Goal: Task Accomplishment & Management: Manage account settings

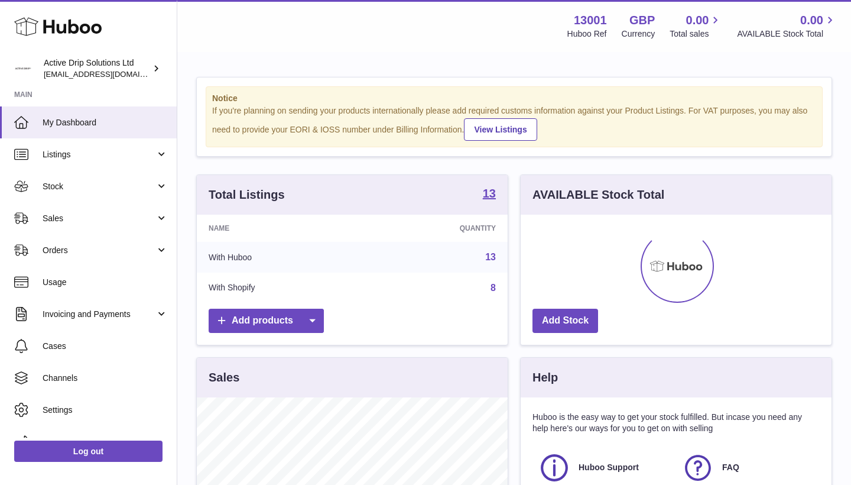
scroll to position [184, 311]
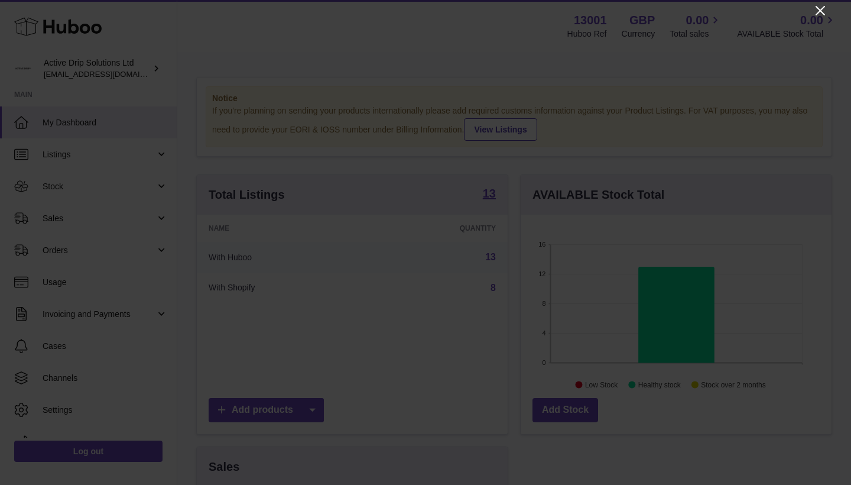
click at [820, 9] on icon "Close" at bounding box center [820, 11] width 14 height 14
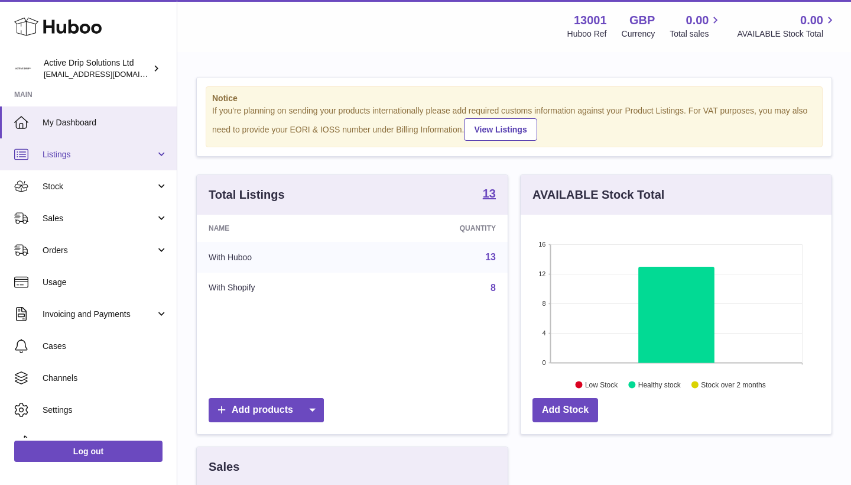
click at [95, 153] on span "Listings" at bounding box center [99, 154] width 113 height 11
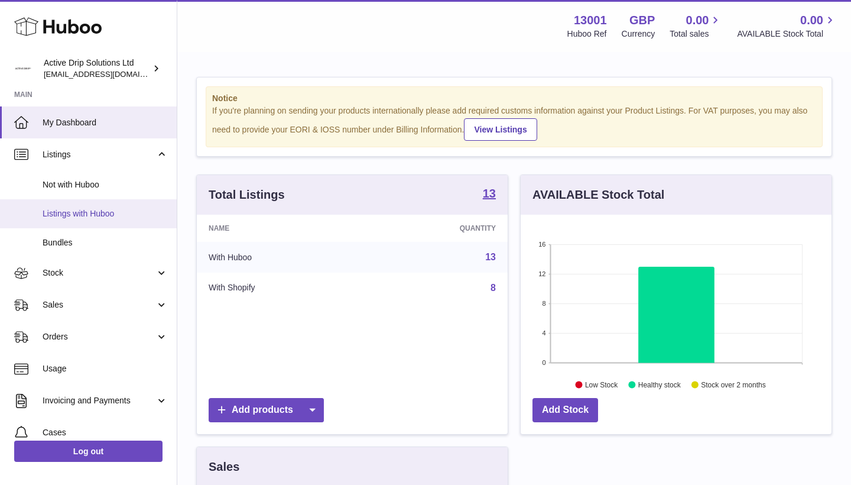
click at [89, 212] on span "Listings with Huboo" at bounding box center [105, 213] width 125 height 11
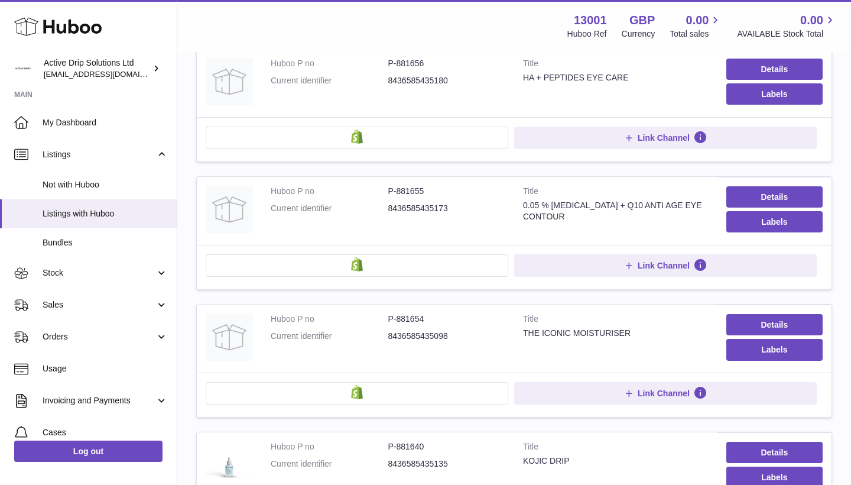
scroll to position [882, 0]
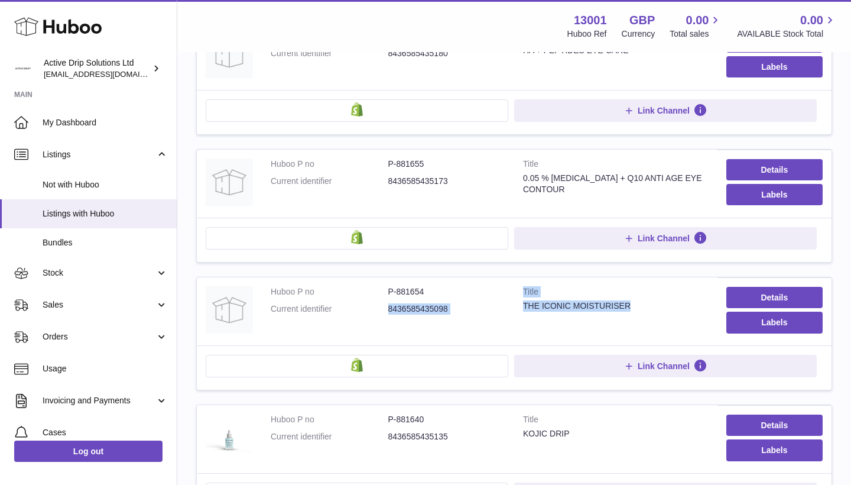
drag, startPoint x: 384, startPoint y: 300, endPoint x: 637, endPoint y: 297, distance: 253.0
click at [637, 297] on tr "Huboo P no P-881654 Current identifier 8436585435098 Title THE ICONIC MOISTURIS…" at bounding box center [514, 333] width 636 height 113
copy tr "8436585435098 Title THE ICONIC MOISTURISER"
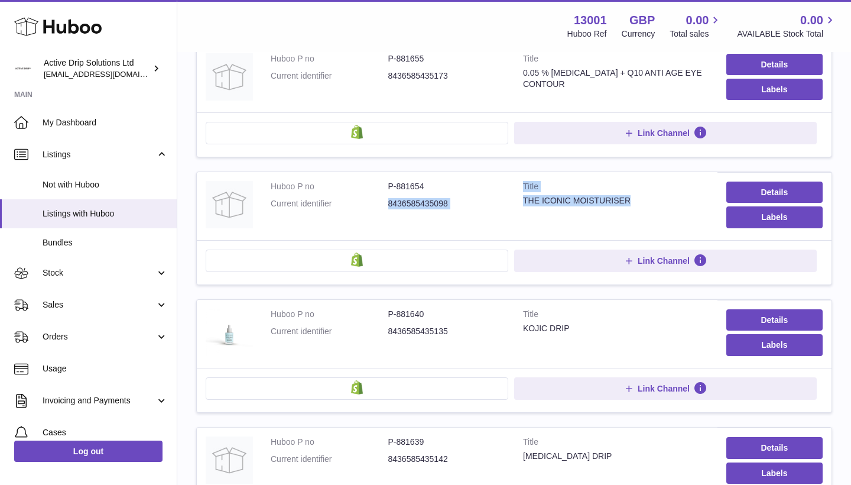
scroll to position [995, 0]
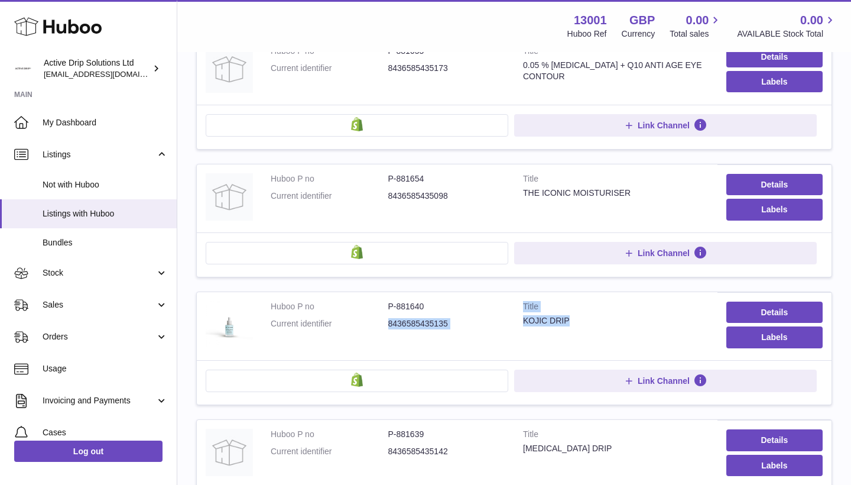
drag, startPoint x: 384, startPoint y: 316, endPoint x: 573, endPoint y: 316, distance: 189.7
click at [573, 316] on tr "Huboo P no P-881640 Current identifier 8436585435135 Title KOJIC DRIP Details L…" at bounding box center [514, 347] width 636 height 113
copy tr "8436585435135 Title KOJIC DRIP"
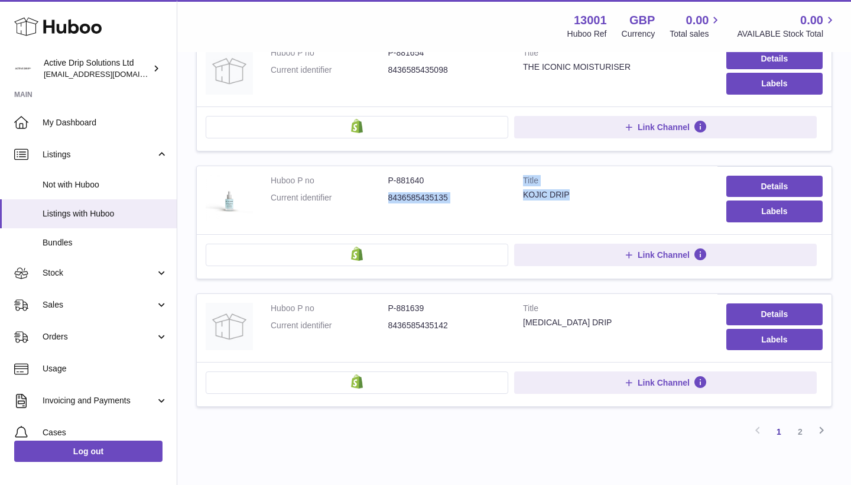
scroll to position [1167, 0]
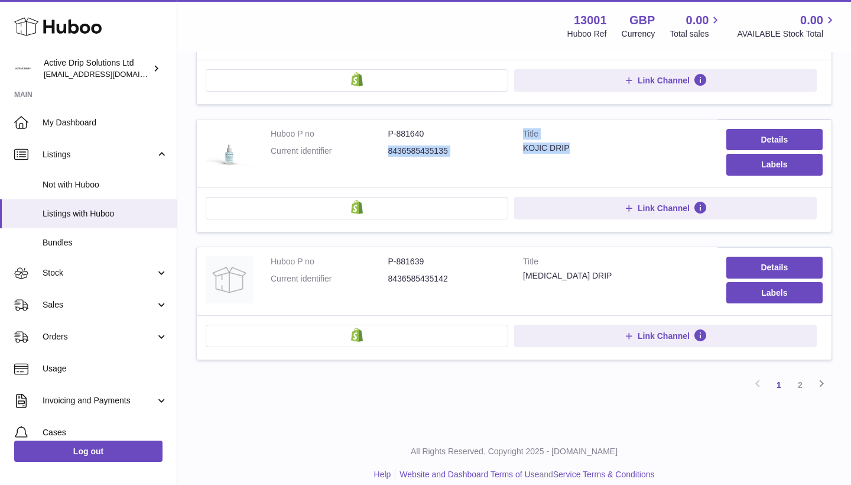
drag, startPoint x: 388, startPoint y: 270, endPoint x: 581, endPoint y: 267, distance: 192.7
click at [581, 267] on tr "Huboo P no P-881639 Current identifier 8436585435142 Title [MEDICAL_DATA] DRIP …" at bounding box center [514, 302] width 636 height 113
copy tr "8436585435142 Title [MEDICAL_DATA] DRIP"
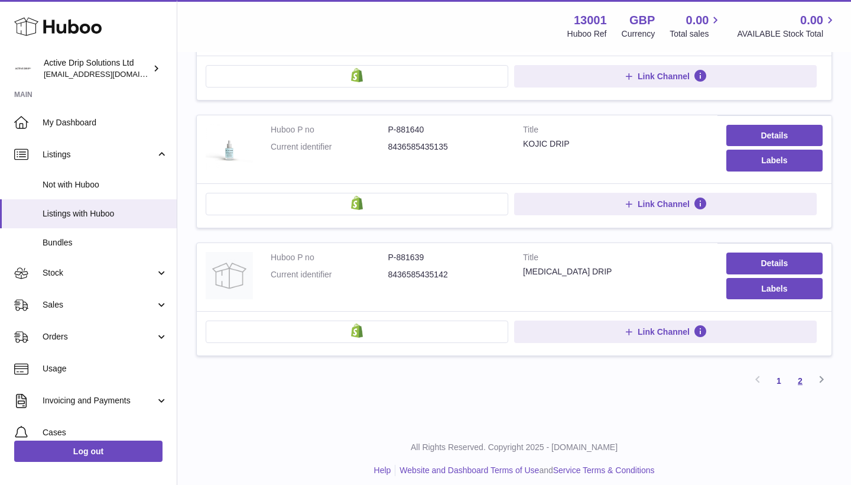
click at [799, 375] on link "2" at bounding box center [800, 380] width 21 height 21
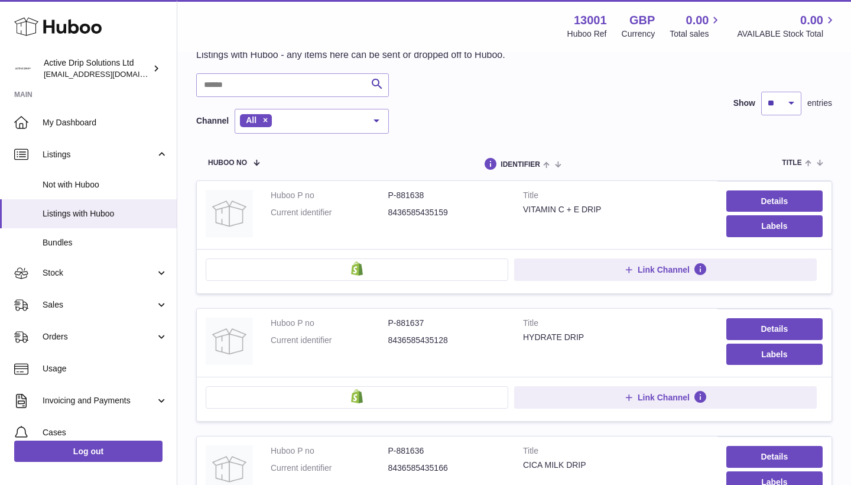
scroll to position [99, 0]
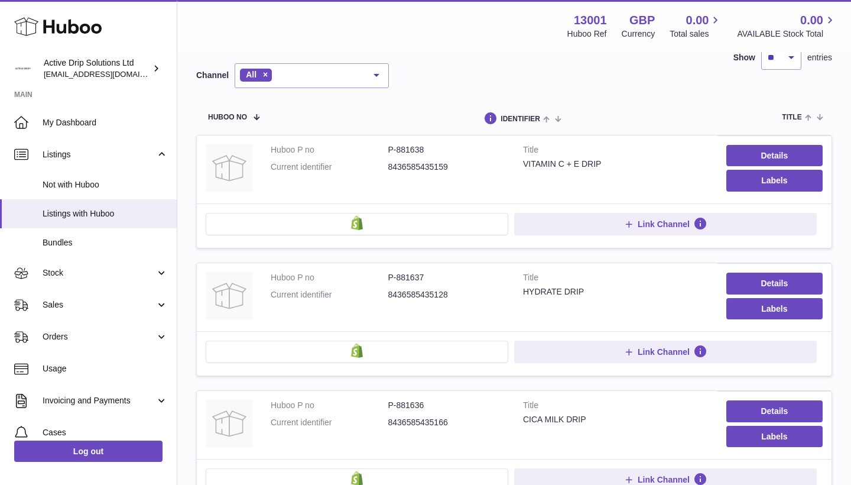
drag, startPoint x: 388, startPoint y: 165, endPoint x: 602, endPoint y: 168, distance: 214.0
click at [602, 168] on tr "Huboo P no P-881638 Current identifier 8436585435159 Title VITAMIN C + E DRIP D…" at bounding box center [514, 191] width 636 height 113
copy tr "8436585435159 Title VITAMIN C + E DRIP"
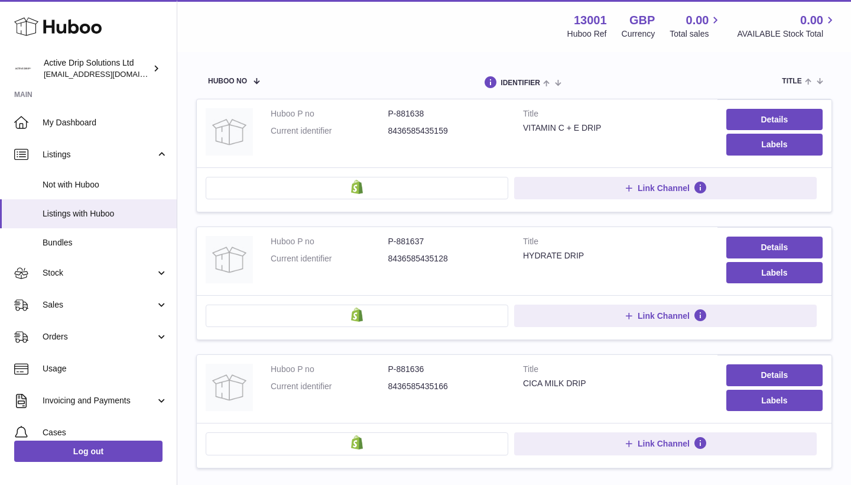
scroll to position [135, 0]
drag, startPoint x: 385, startPoint y: 254, endPoint x: 597, endPoint y: 255, distance: 211.6
click at [597, 255] on tr "Huboo P no P-881637 Current identifier 8436585435128 Title HYDRATE DRIP Details…" at bounding box center [514, 282] width 636 height 113
copy tr "8436585435128 Title HYDRATE DRIP"
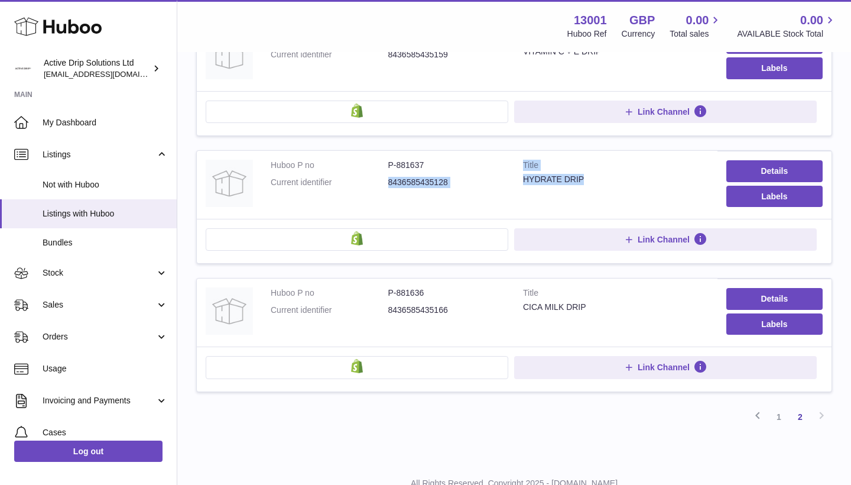
scroll to position [222, 0]
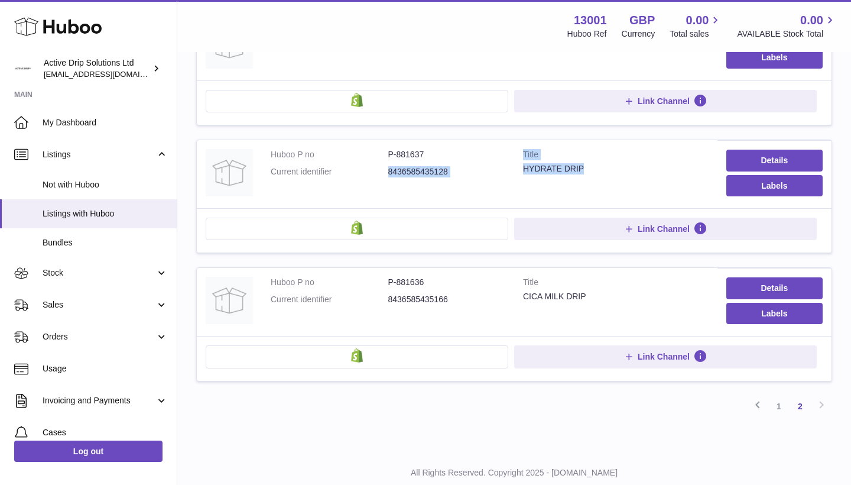
drag, startPoint x: 388, startPoint y: 296, endPoint x: 620, endPoint y: 295, distance: 232.3
click at [620, 295] on tr "Huboo P no P-881636 Current identifier 8436585435166 Title CICA MILK DRIP Detai…" at bounding box center [514, 323] width 636 height 113
copy tr "8436585435166 Title CICA MILK DRIP"
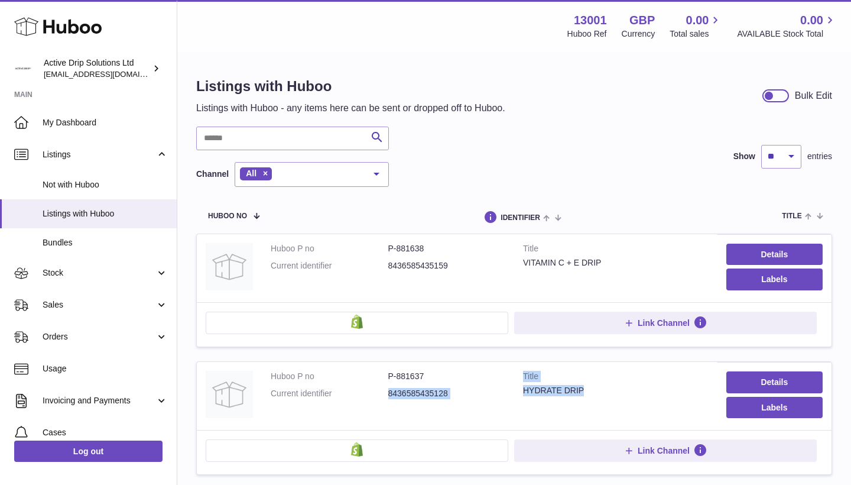
scroll to position [0, 0]
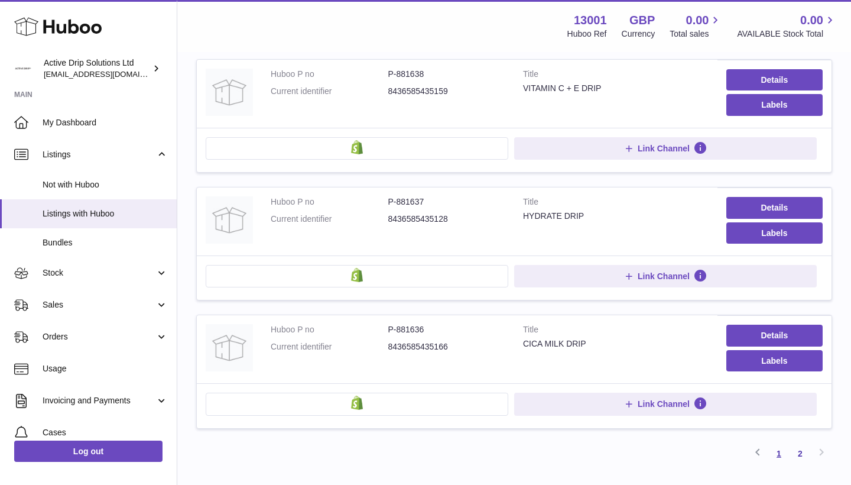
click at [775, 445] on link "1" at bounding box center [778, 453] width 21 height 21
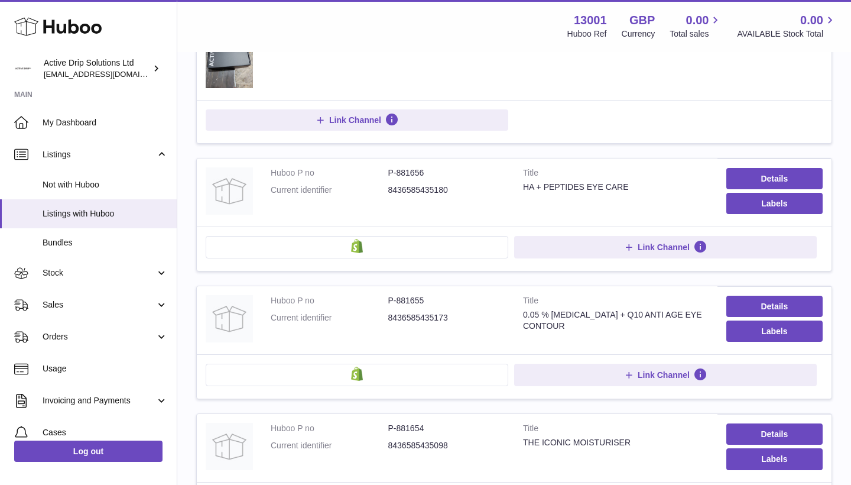
scroll to position [745, 0]
drag, startPoint x: 384, startPoint y: 183, endPoint x: 629, endPoint y: 185, distance: 245.9
click at [629, 185] on tr "Huboo P no P-881656 Current identifier 8436585435180 Title HA + PEPTIDES EYE CA…" at bounding box center [514, 214] width 636 height 113
copy tr "8436585435180 Title HA + PEPTIDES EYE CARE"
drag, startPoint x: 388, startPoint y: 311, endPoint x: 629, endPoint y: 316, distance: 240.6
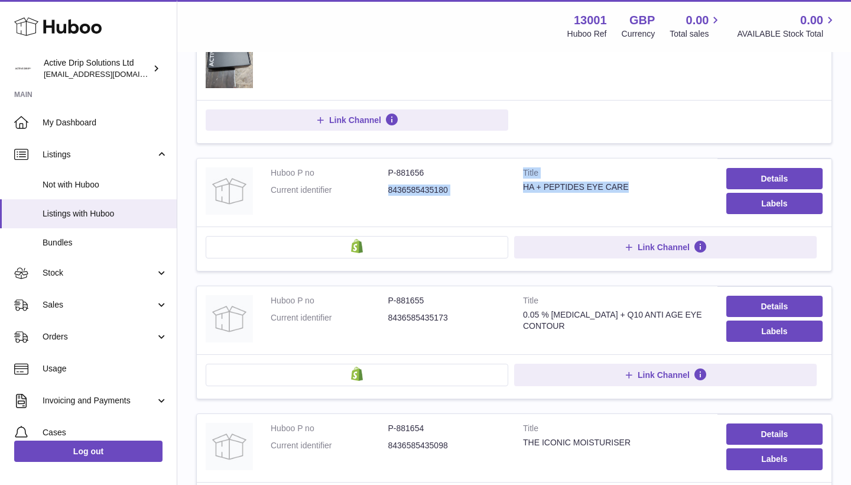
click at [629, 316] on tr "Huboo P no P-881655 Current identifier 8436585435173 Title 0.05 % [MEDICAL_DATA…" at bounding box center [514, 341] width 636 height 113
copy tr "8436585435173 Title 0.05 % [MEDICAL_DATA] + Q10 ANTI AGE EYE CONTOUR"
